Goal: Use online tool/utility: Use online tool/utility

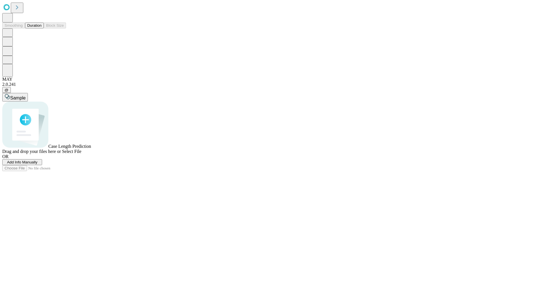
click at [42, 28] on button "Duration" at bounding box center [34, 25] width 19 height 6
click at [38, 164] on span "Add Info Manually" at bounding box center [22, 162] width 30 height 4
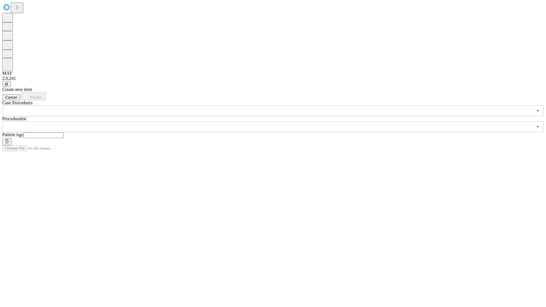
click at [64, 133] on input "text" at bounding box center [43, 136] width 40 height 6
type input "**"
click at [277, 122] on input "text" at bounding box center [267, 127] width 531 height 11
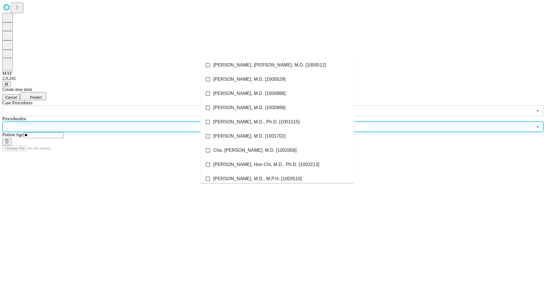
click at [277, 65] on li "[PERSON_NAME], [PERSON_NAME], M.D. [1000512]" at bounding box center [278, 65] width 154 height 14
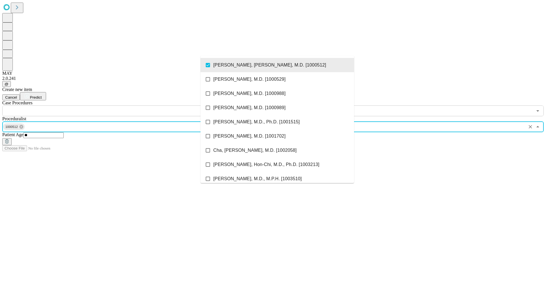
click at [120, 106] on input "text" at bounding box center [267, 111] width 531 height 11
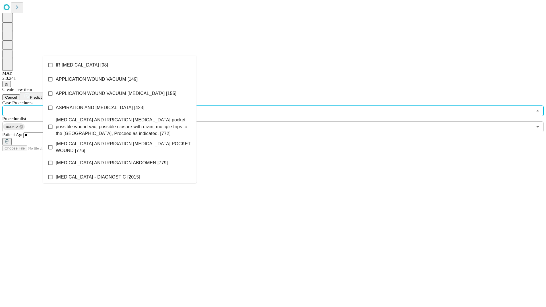
click at [120, 65] on li "IR [MEDICAL_DATA] [98]" at bounding box center [120, 65] width 154 height 14
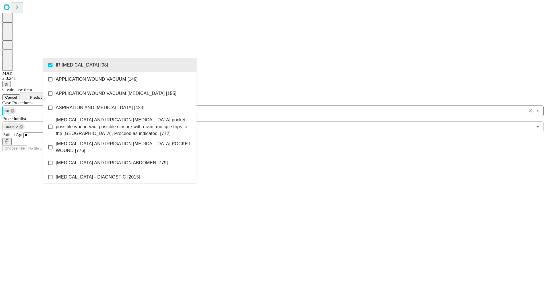
click at [42, 95] on span "Predict" at bounding box center [36, 97] width 12 height 4
